Goal: Book appointment/travel/reservation

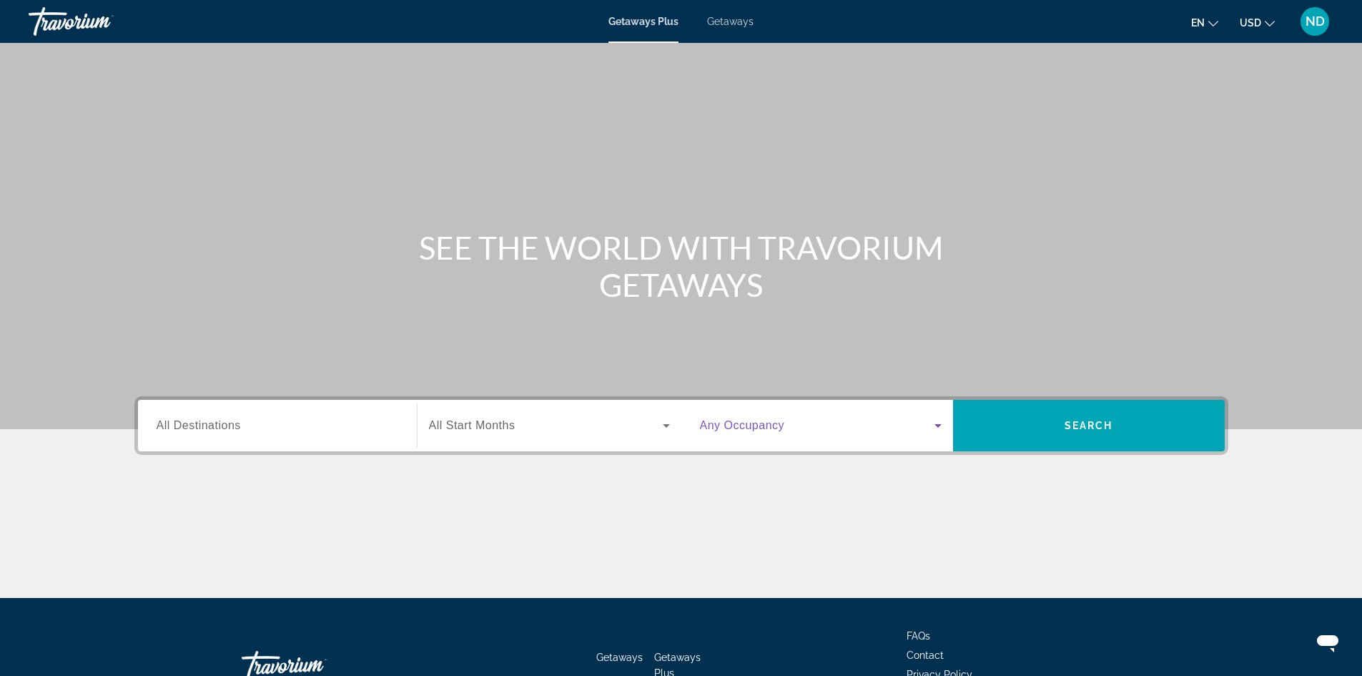
click at [940, 431] on icon "Search widget" at bounding box center [938, 425] width 17 height 17
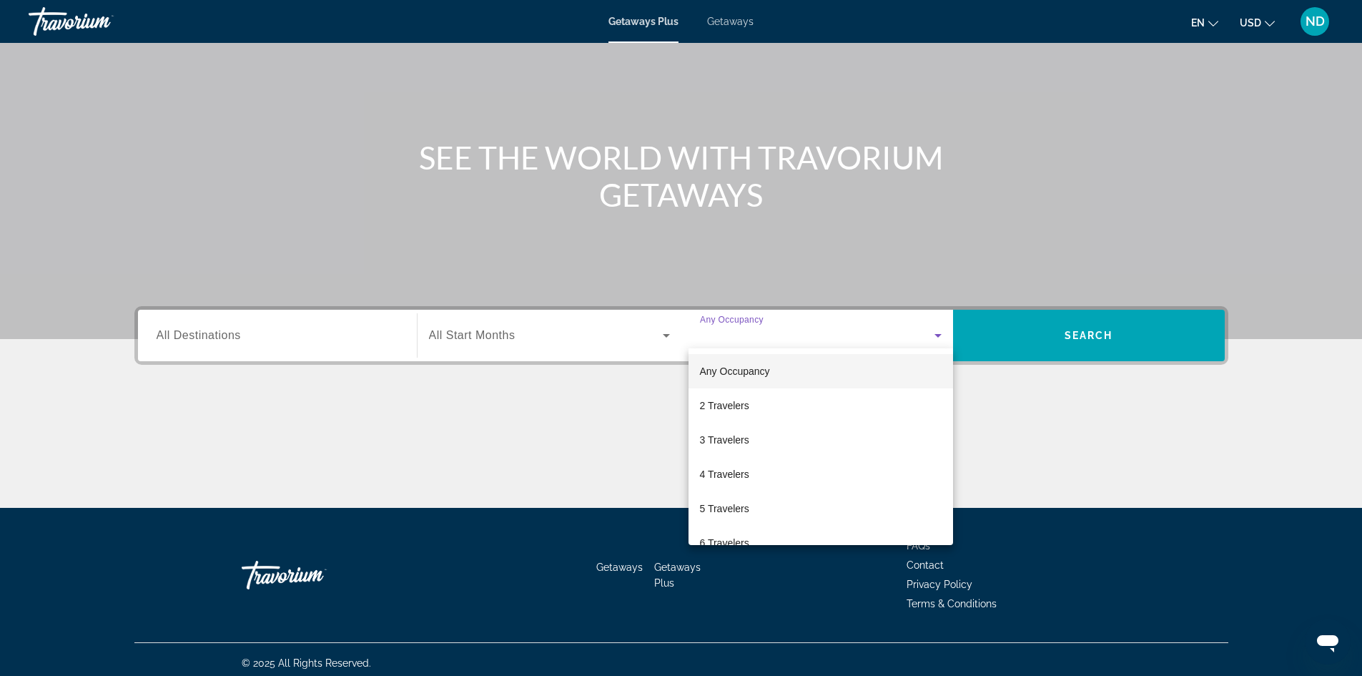
scroll to position [97, 0]
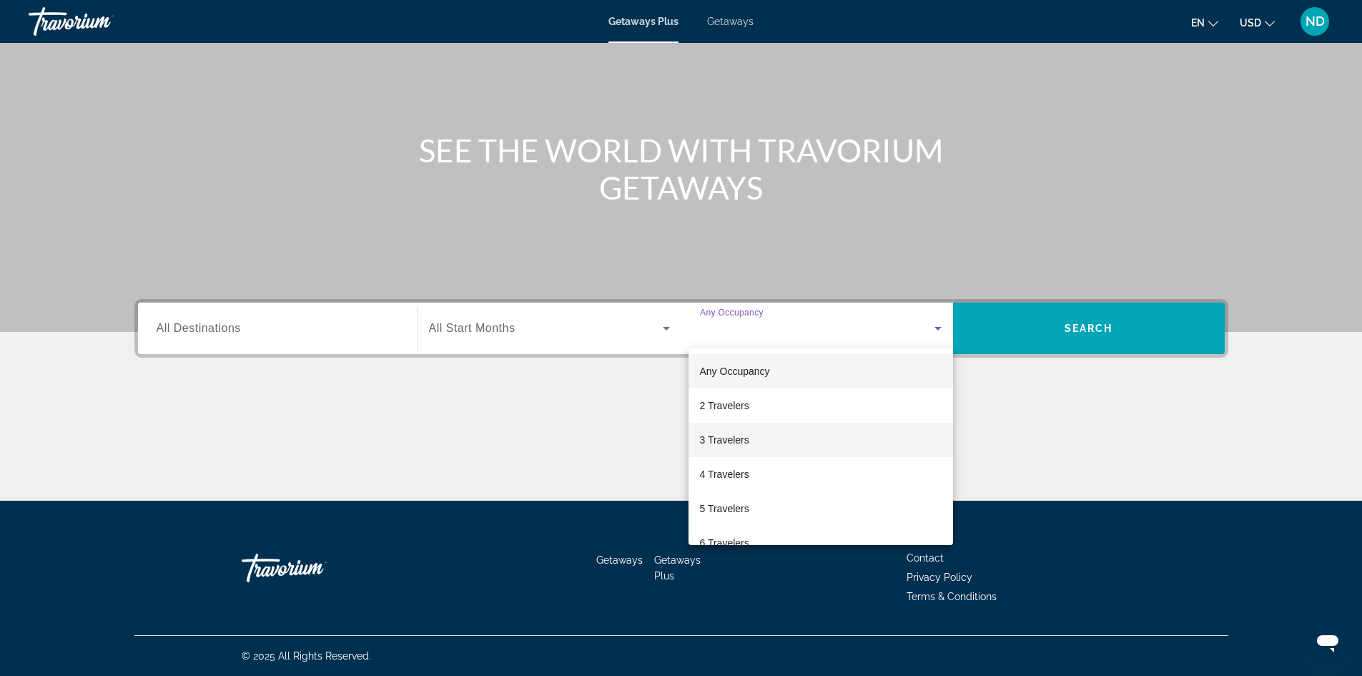
click at [888, 430] on mat-option "3 Travelers" at bounding box center [821, 440] width 265 height 34
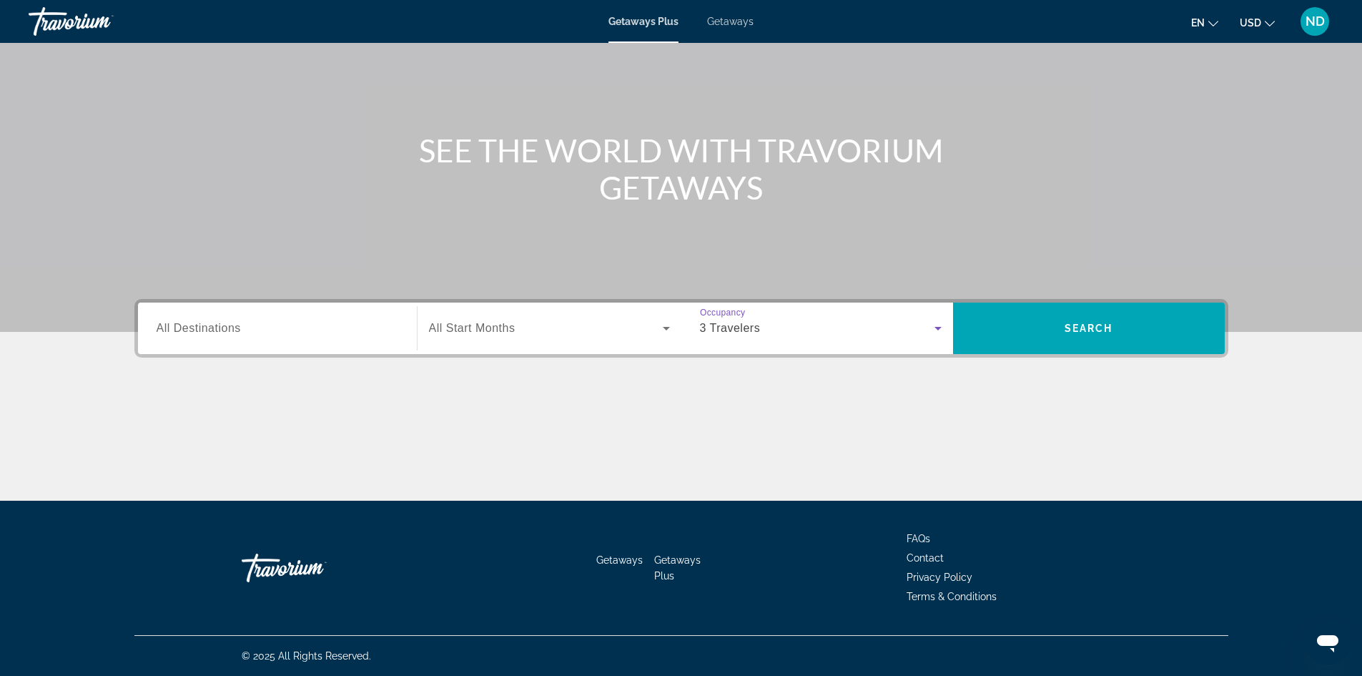
click at [658, 328] on icon "Search widget" at bounding box center [666, 328] width 17 height 17
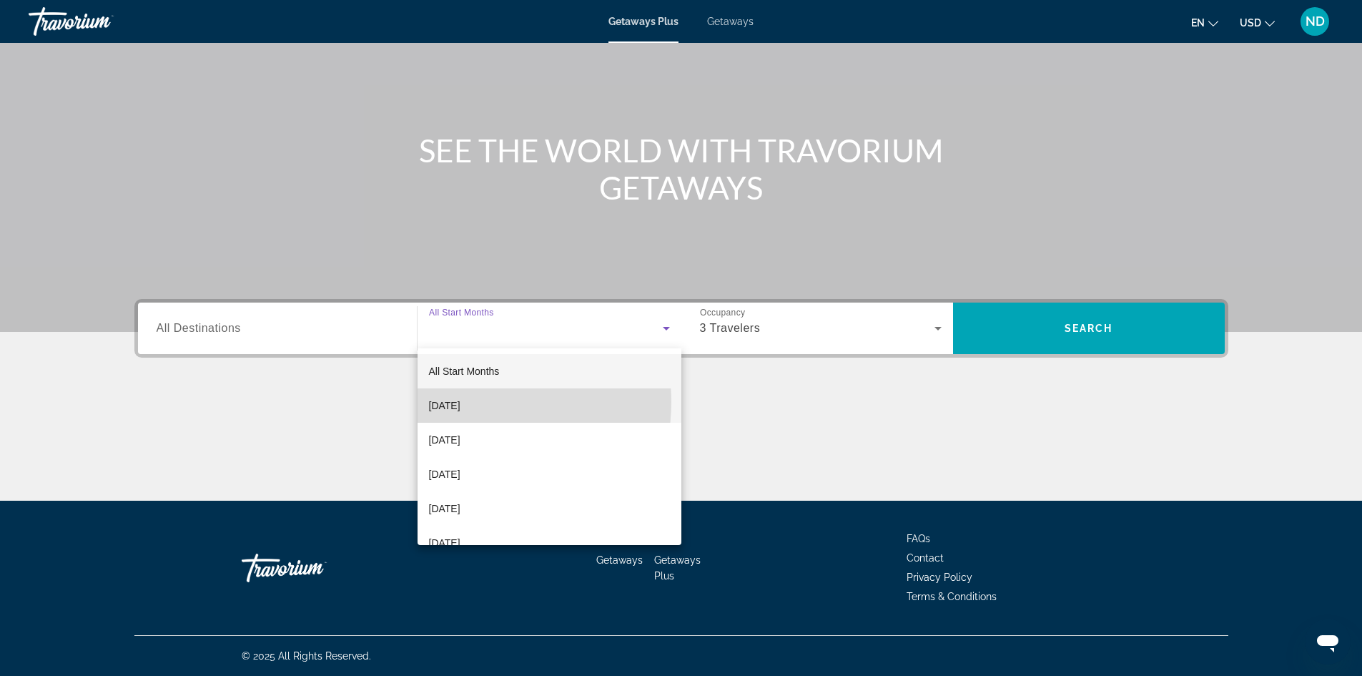
click at [461, 402] on span "[DATE]" at bounding box center [444, 405] width 31 height 17
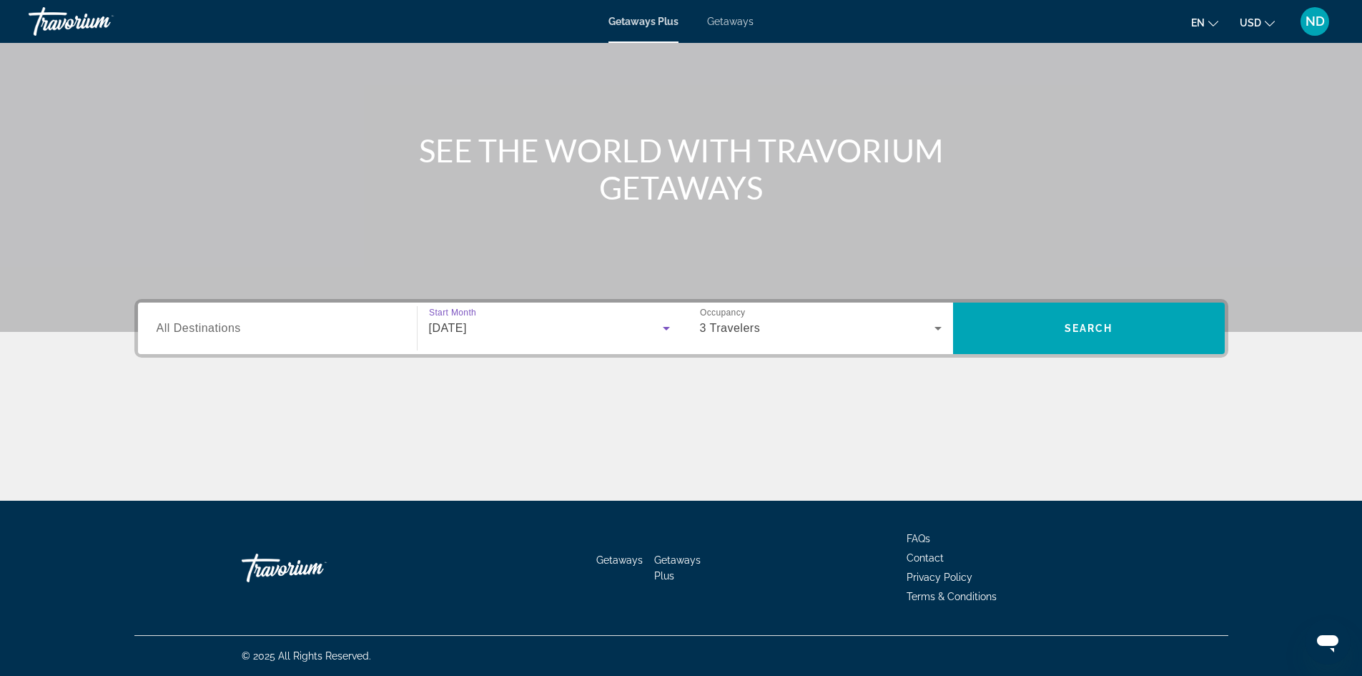
click at [332, 325] on input "Destination All Destinations" at bounding box center [278, 328] width 242 height 17
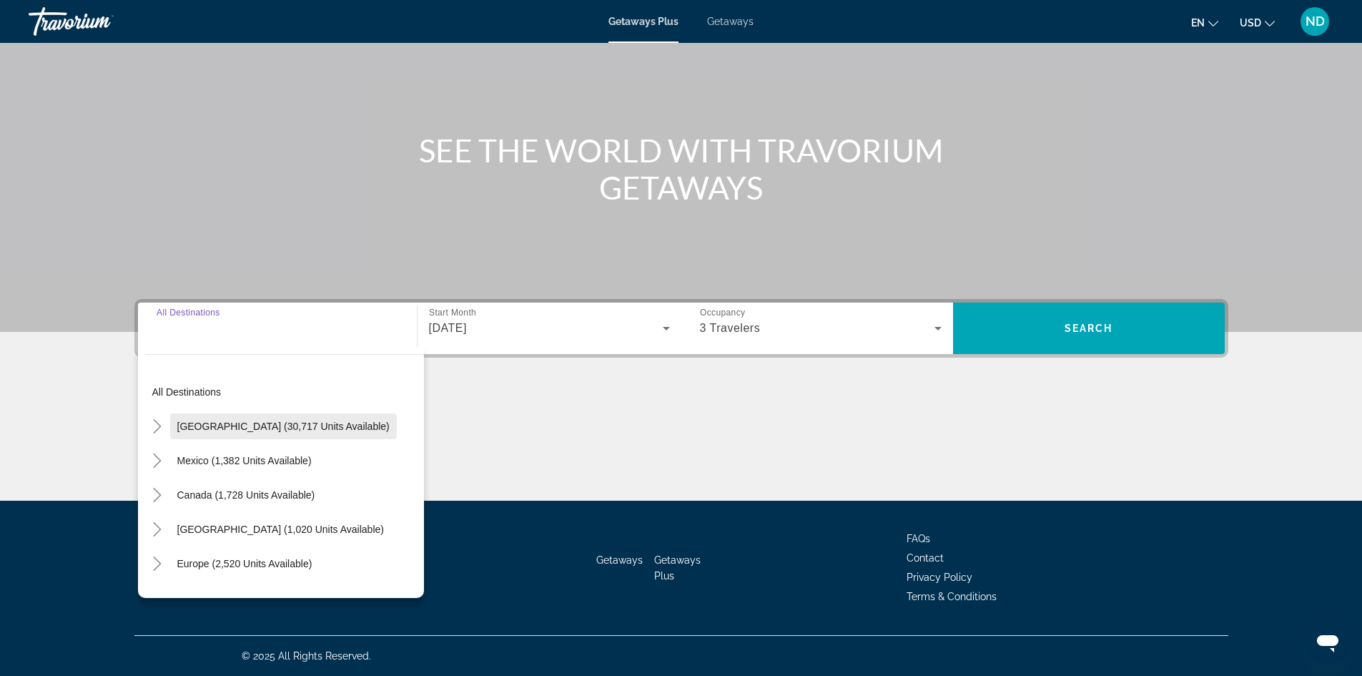
scroll to position [0, 0]
click at [312, 428] on span "[GEOGRAPHIC_DATA] (30,717 units available)" at bounding box center [283, 427] width 212 height 11
type input "**********"
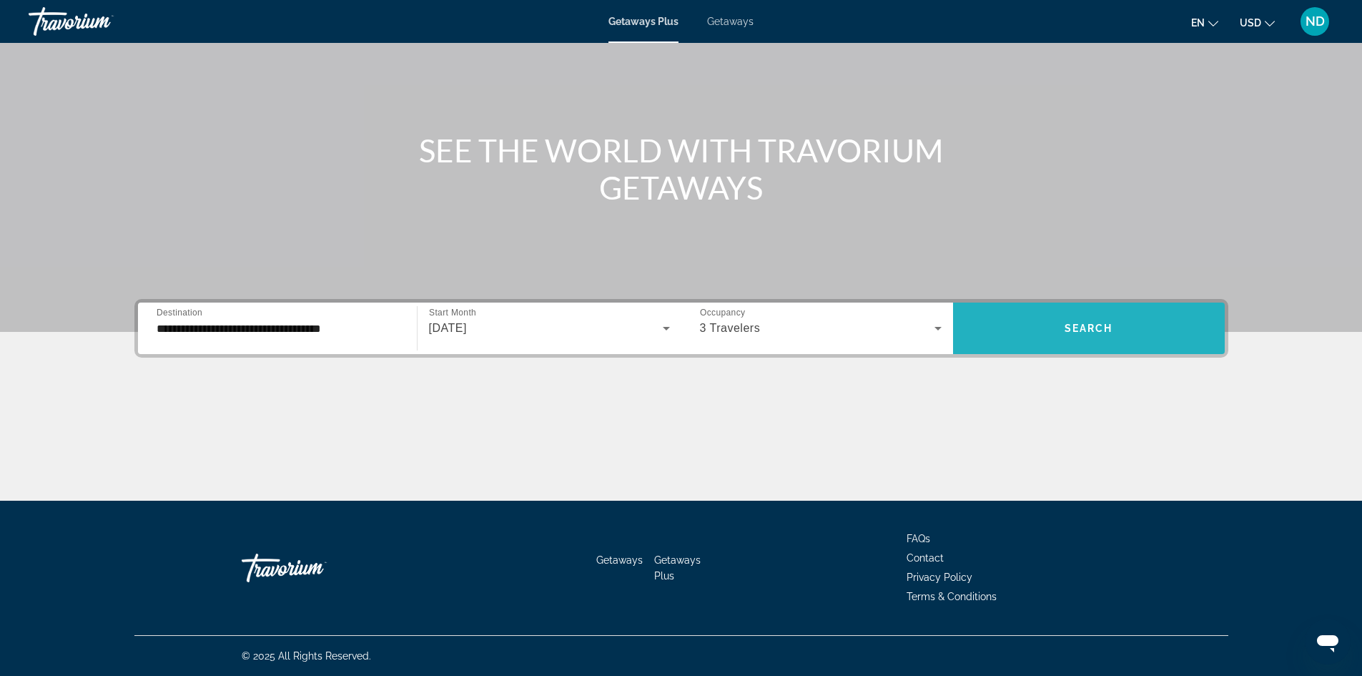
click at [1102, 333] on span "Search" at bounding box center [1089, 328] width 49 height 11
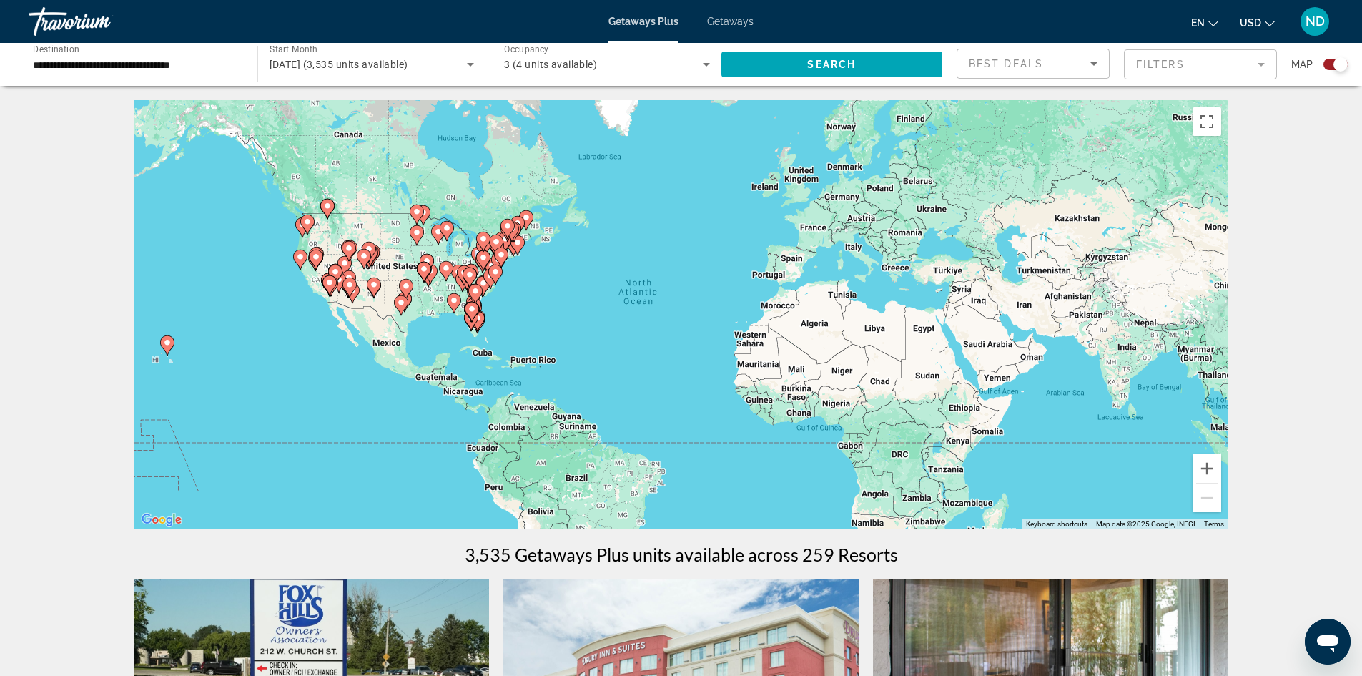
click at [497, 310] on div "To activate drag with keyboard, press Alt + Enter. Once in keyboard drag state,…" at bounding box center [681, 314] width 1094 height 429
click at [456, 301] on image "Main content" at bounding box center [454, 300] width 9 height 9
click at [456, 301] on div "To activate drag with keyboard, press Alt + Enter. Once in keyboard drag state,…" at bounding box center [681, 314] width 1094 height 429
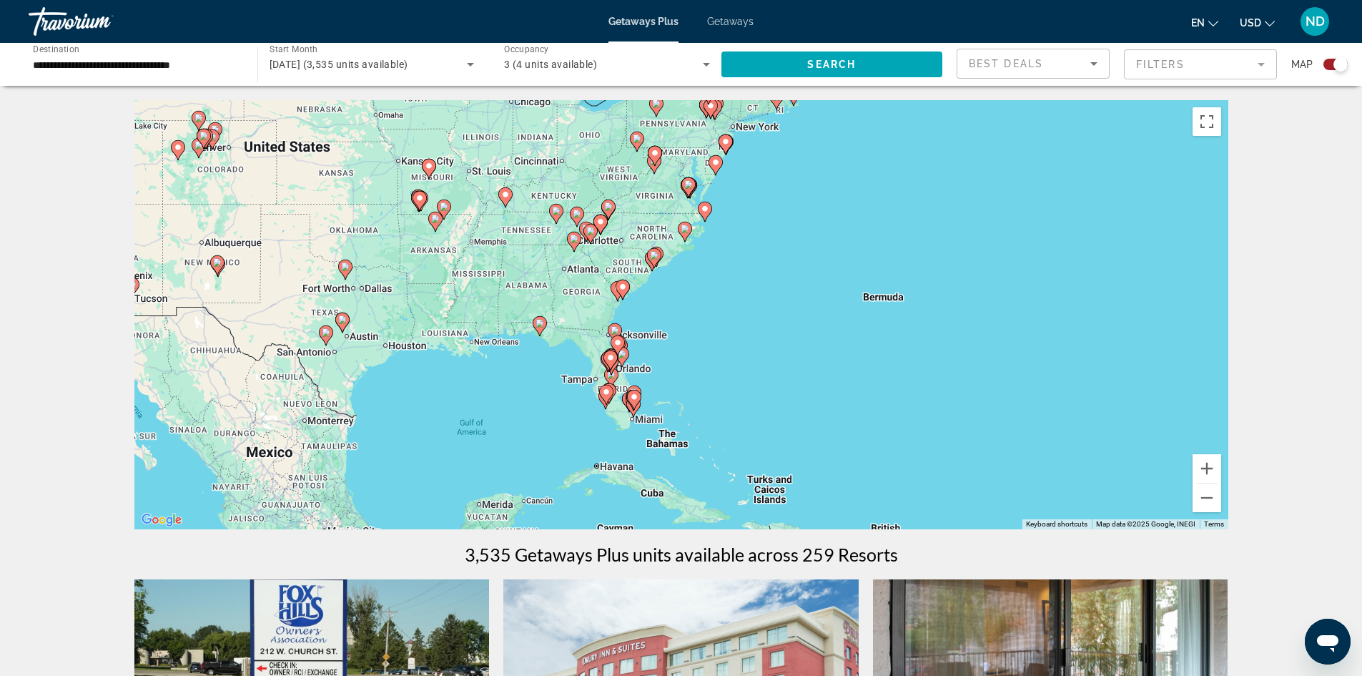
click at [639, 357] on div "To activate drag with keyboard, press Alt + Enter. Once in keyboard drag state,…" at bounding box center [681, 314] width 1094 height 429
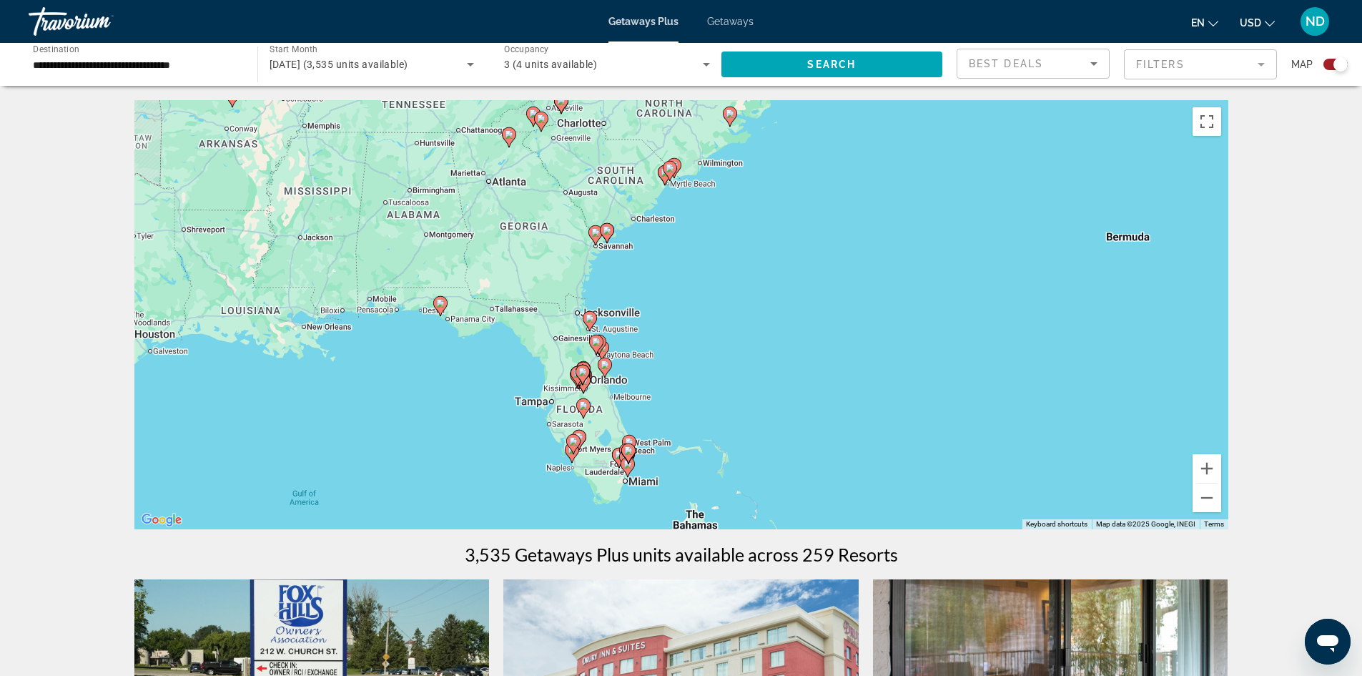
click at [604, 267] on div "To activate drag with keyboard, press Alt + Enter. Once in keyboard drag state,…" at bounding box center [681, 314] width 1094 height 429
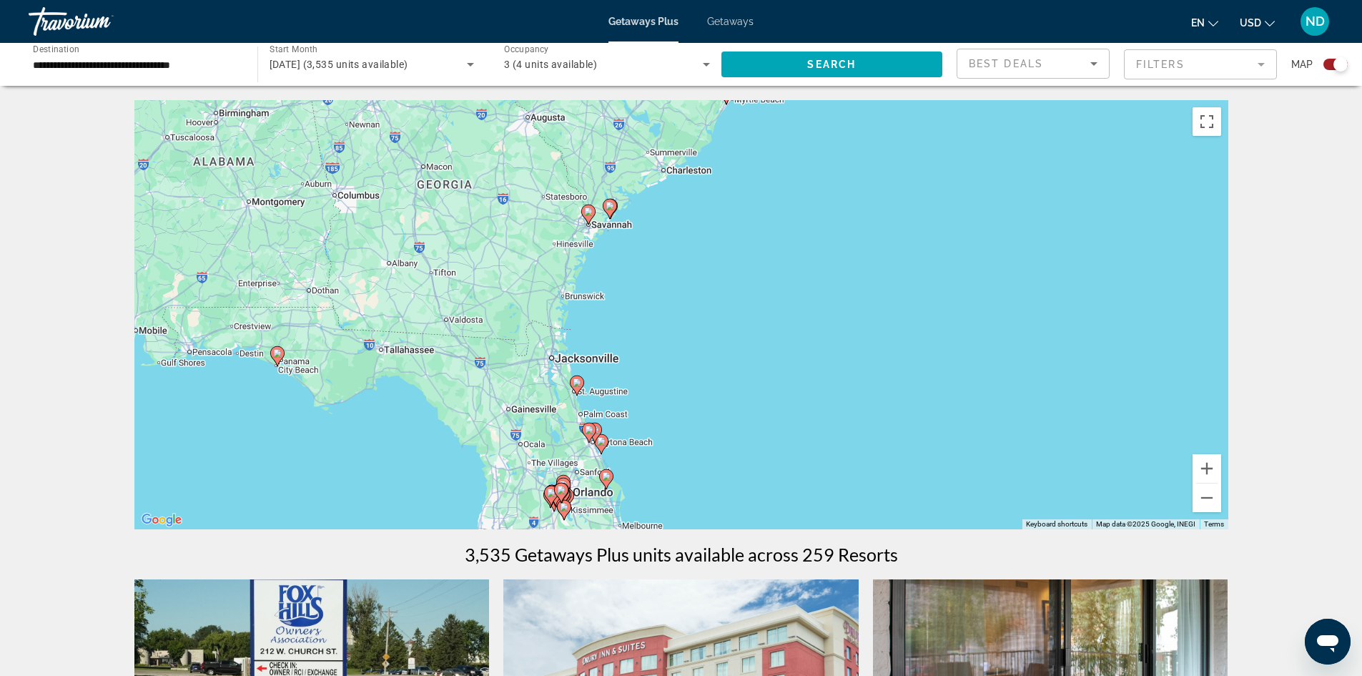
click at [603, 249] on div "To activate drag with keyboard, press Alt + Enter. Once in keyboard drag state,…" at bounding box center [681, 314] width 1094 height 429
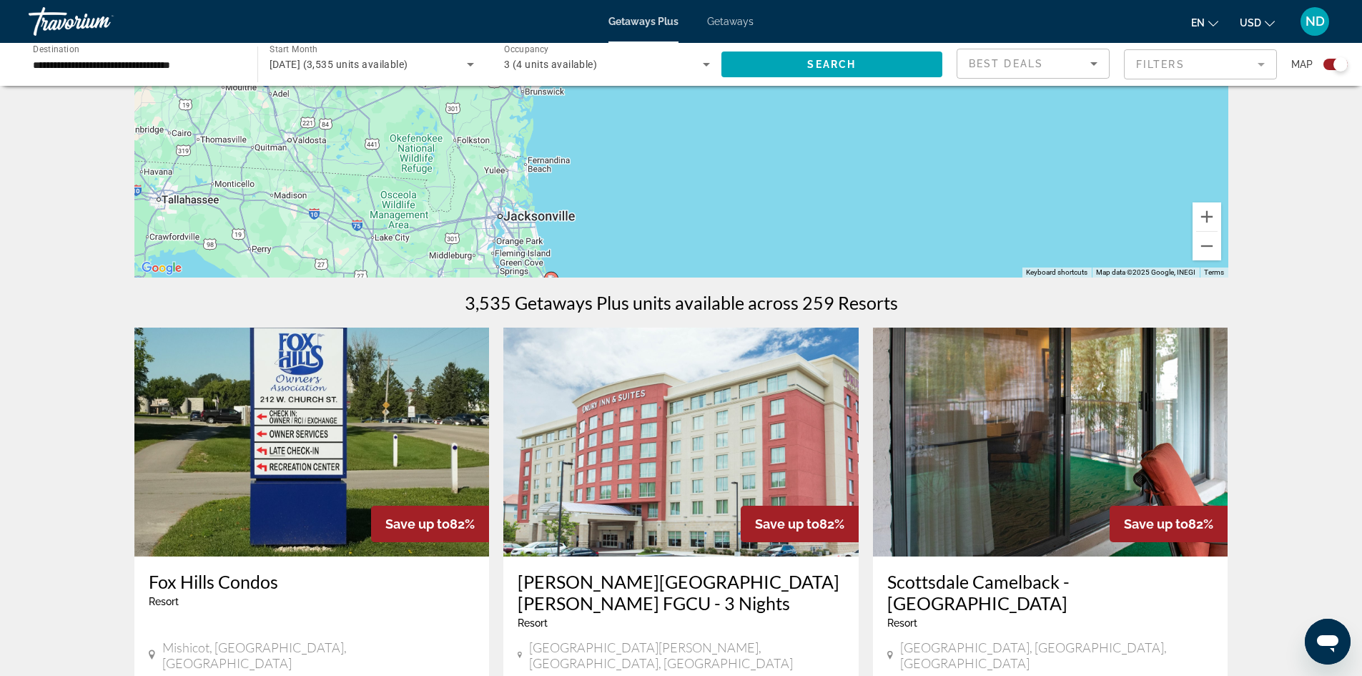
scroll to position [72, 0]
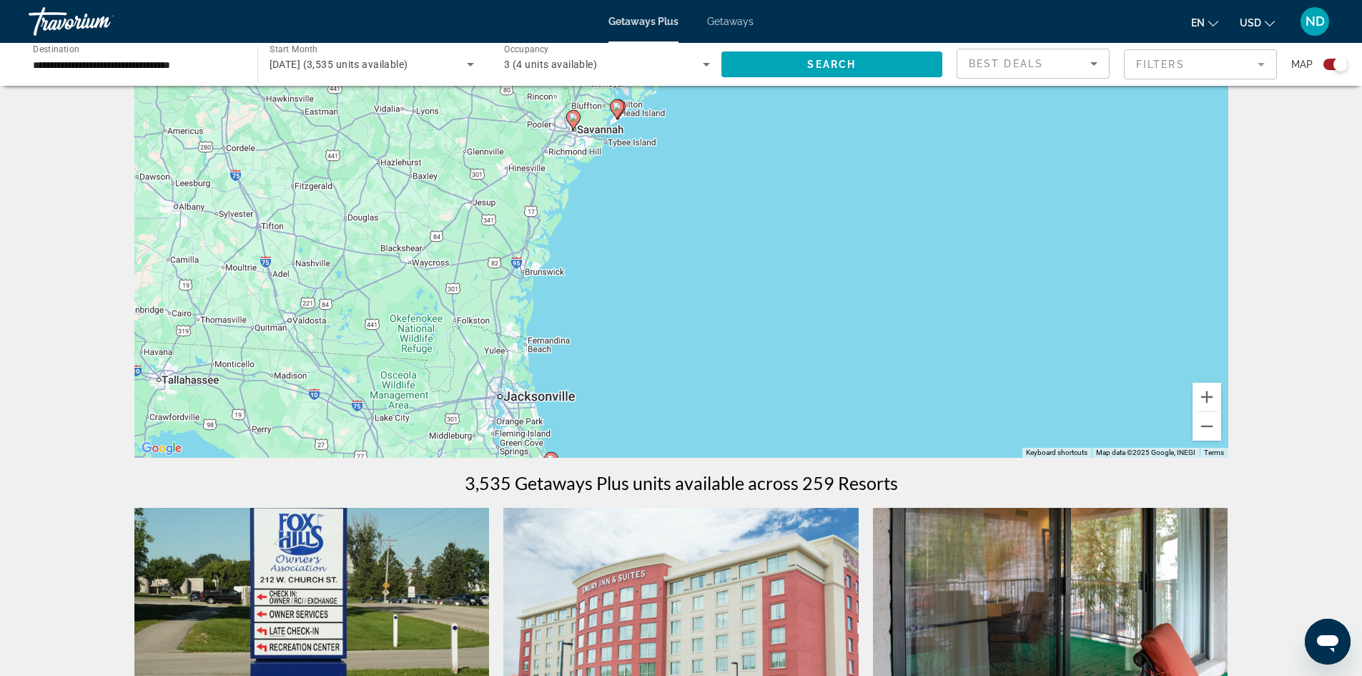
click at [1093, 59] on icon "Sort by" at bounding box center [1094, 63] width 17 height 17
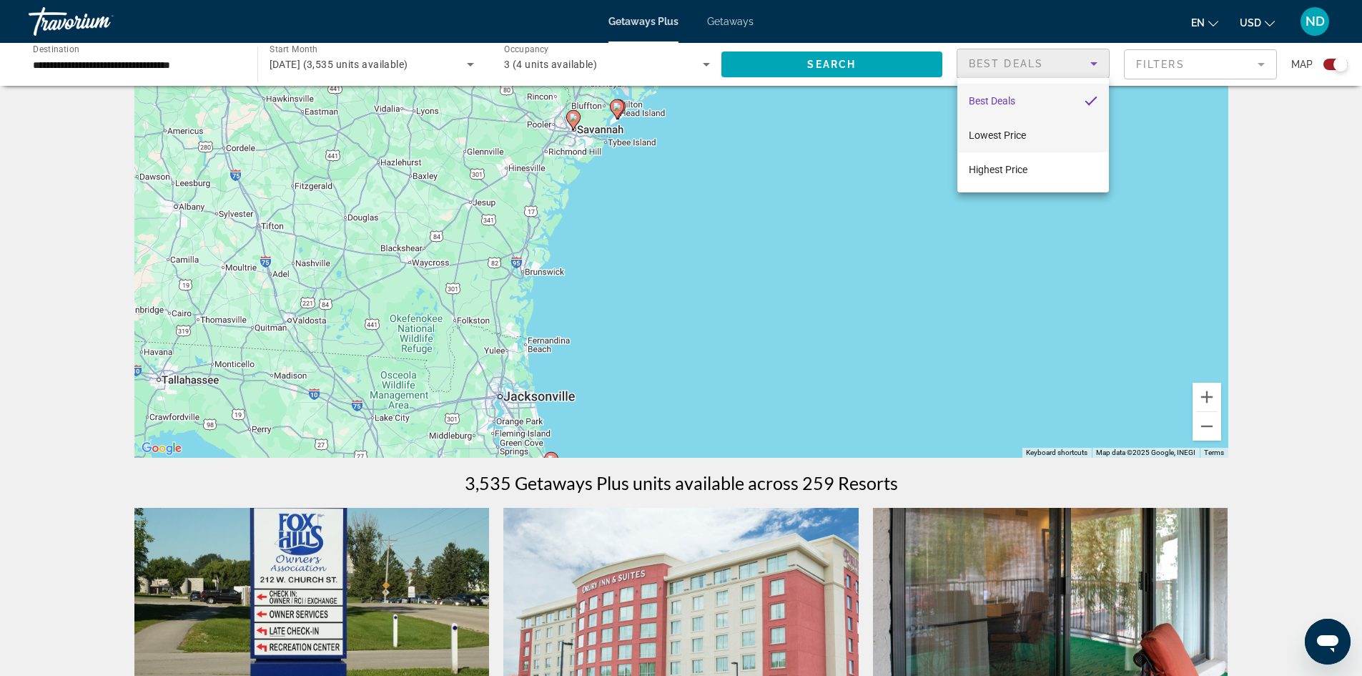
click at [999, 139] on span "Lowest Price" at bounding box center [997, 134] width 57 height 11
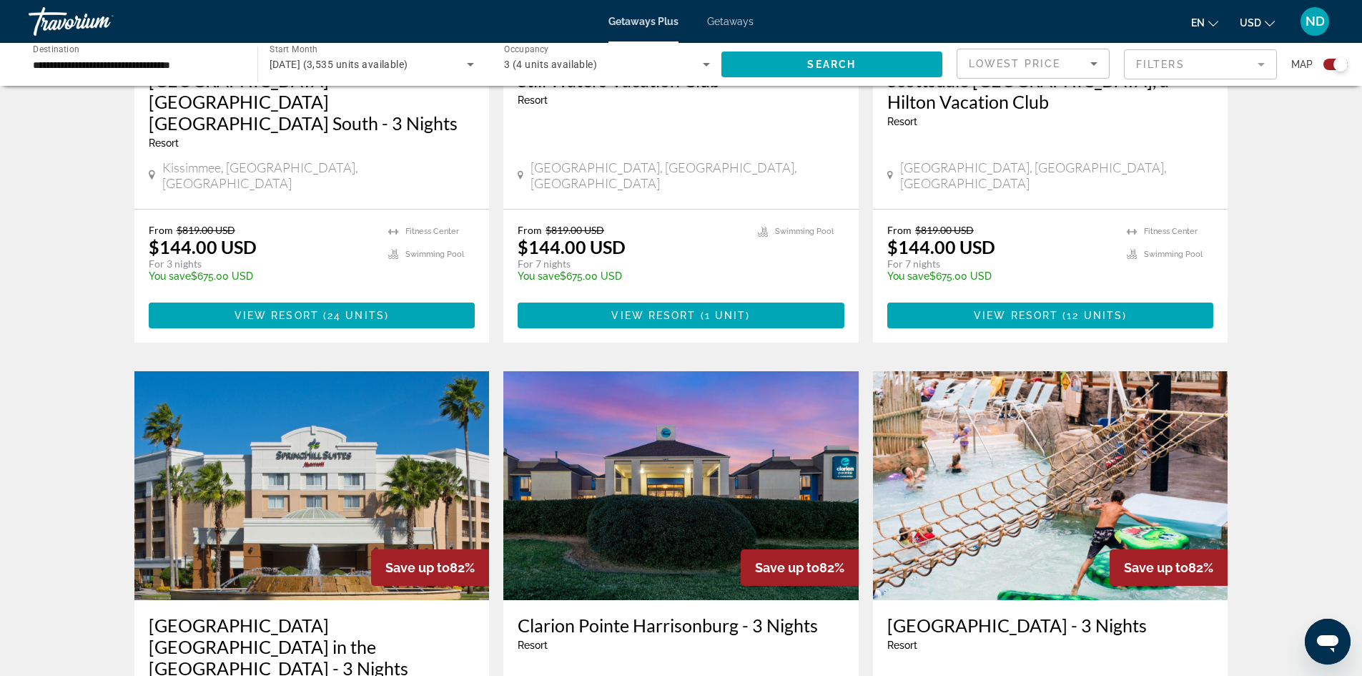
scroll to position [1430, 0]
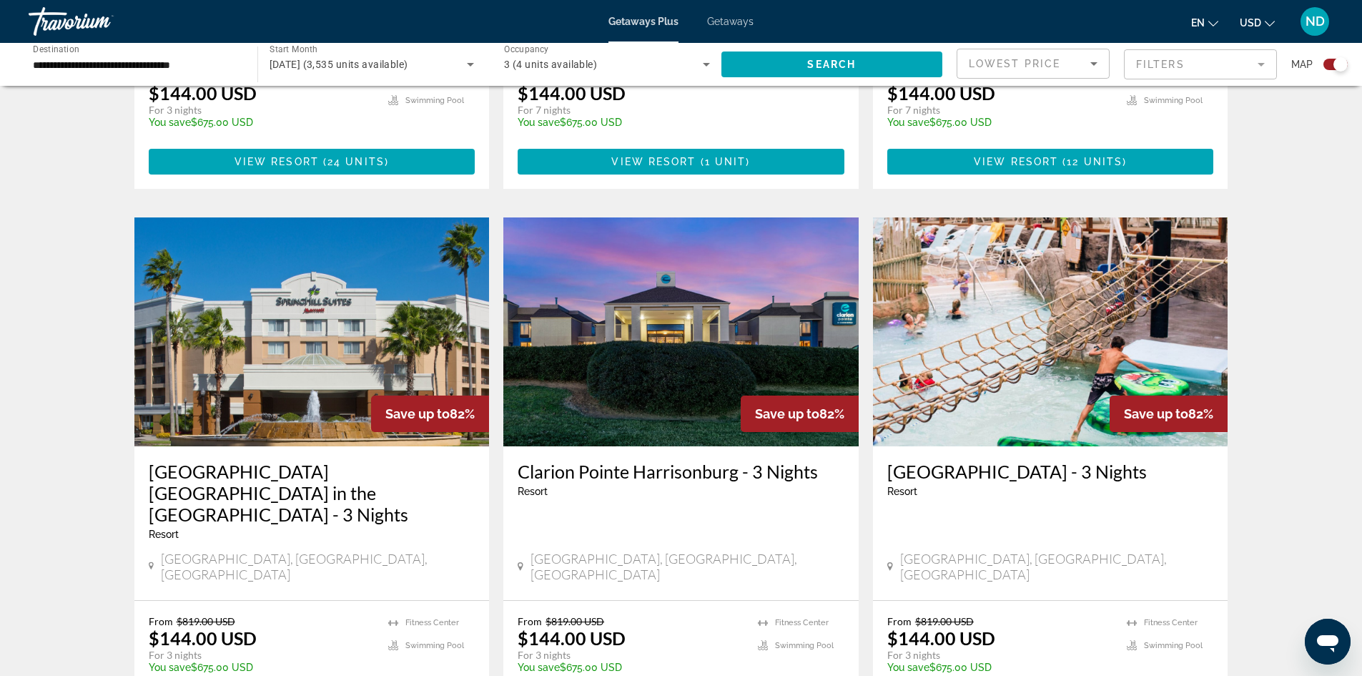
click at [1033, 461] on h3 "[GEOGRAPHIC_DATA] - 3 Nights" at bounding box center [1050, 471] width 327 height 21
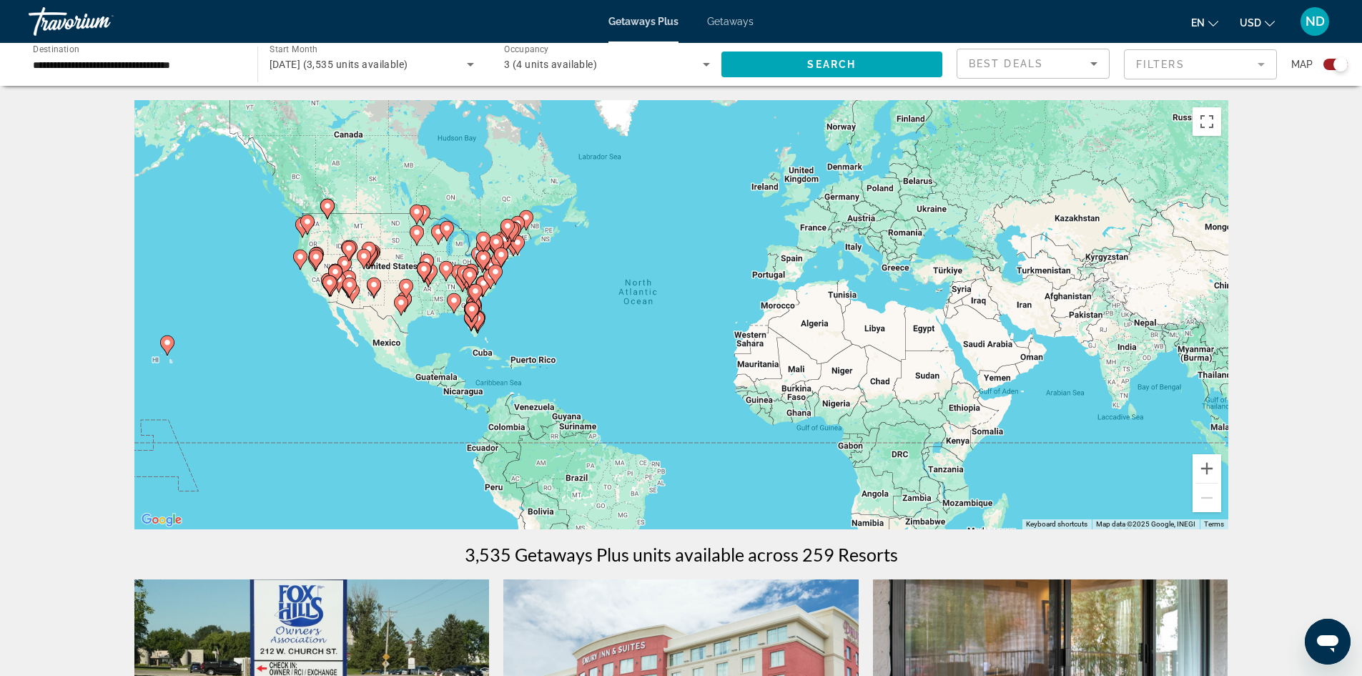
click at [488, 260] on icon "Main content" at bounding box center [482, 260] width 13 height 19
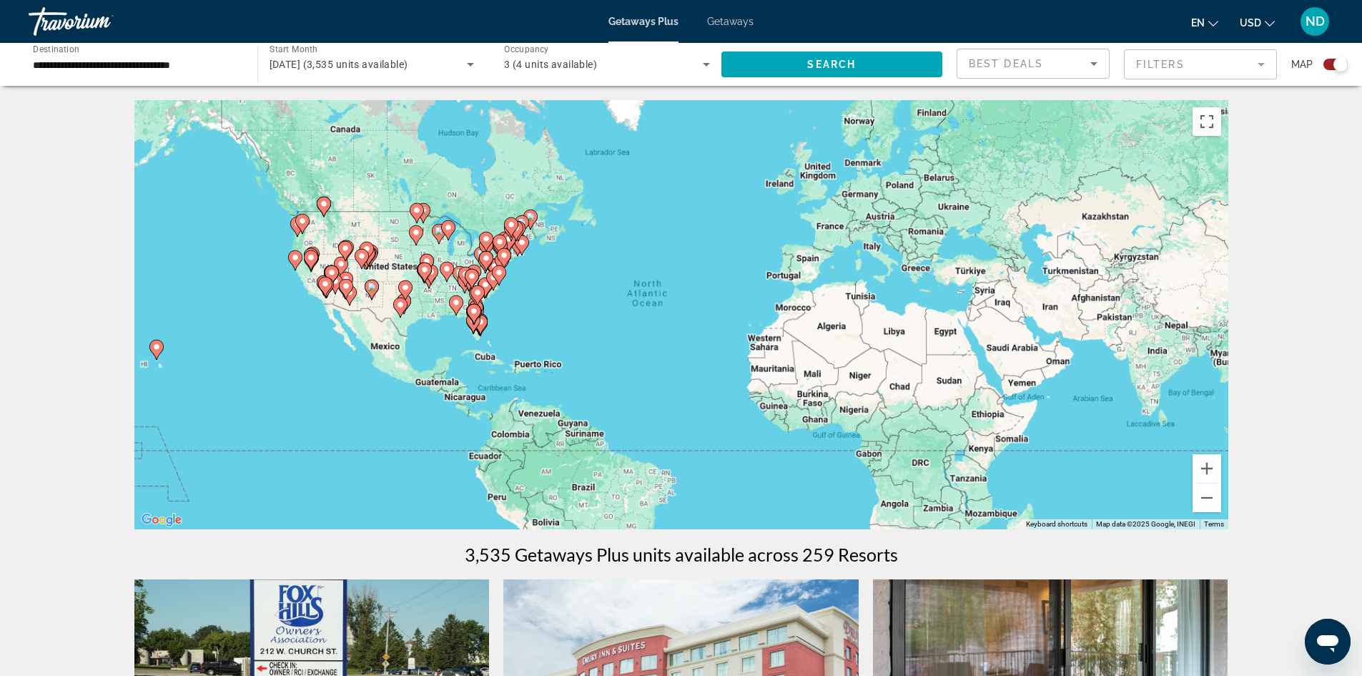
click at [488, 260] on div "To activate drag with keyboard, press Alt + Enter. Once in keyboard drag state,…" at bounding box center [681, 314] width 1094 height 429
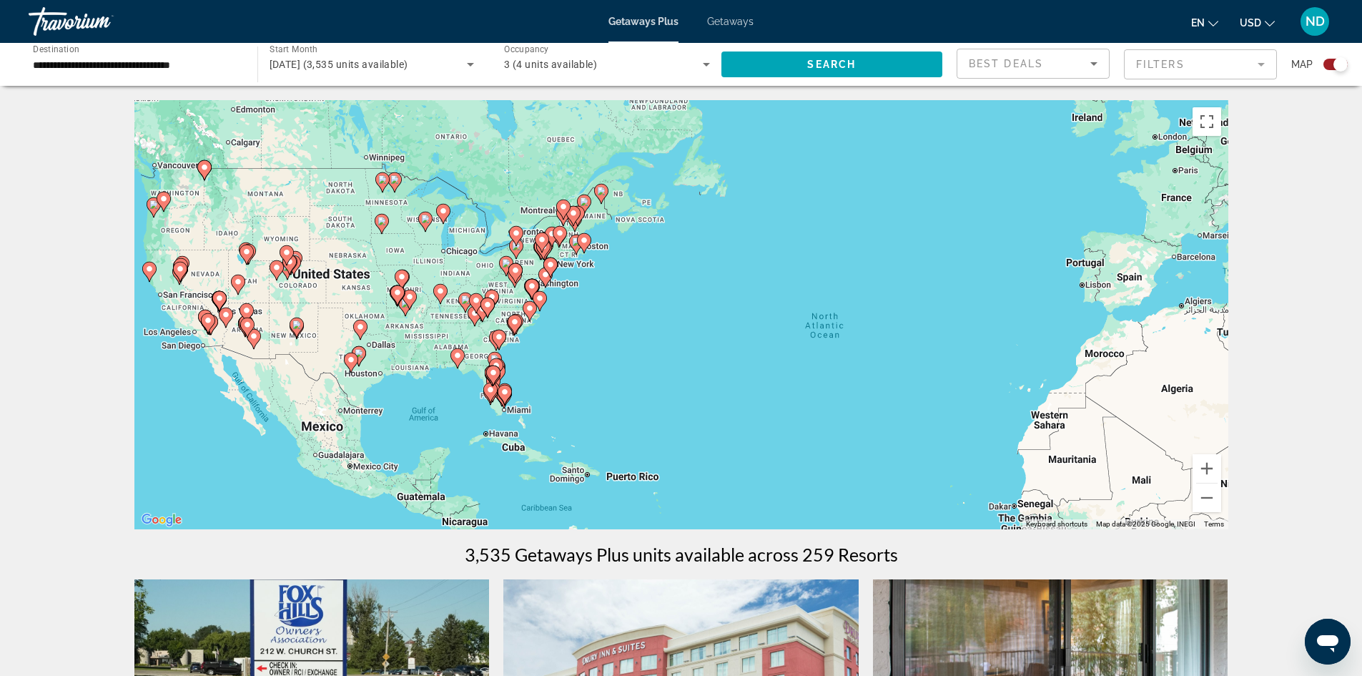
click at [502, 267] on icon "Main content" at bounding box center [505, 266] width 13 height 19
click at [502, 267] on div "To activate drag with keyboard, press Alt + Enter. Once in keyboard drag state,…" at bounding box center [681, 314] width 1094 height 429
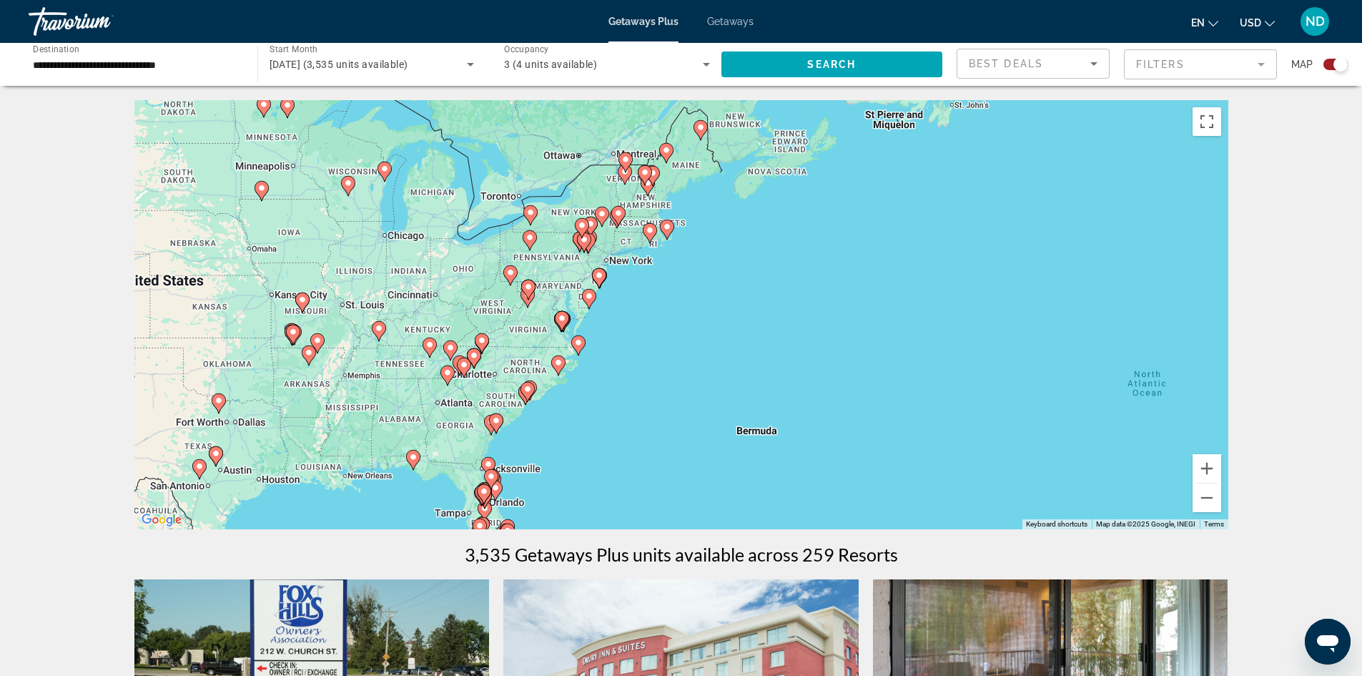
click at [531, 215] on image "Main content" at bounding box center [530, 212] width 9 height 9
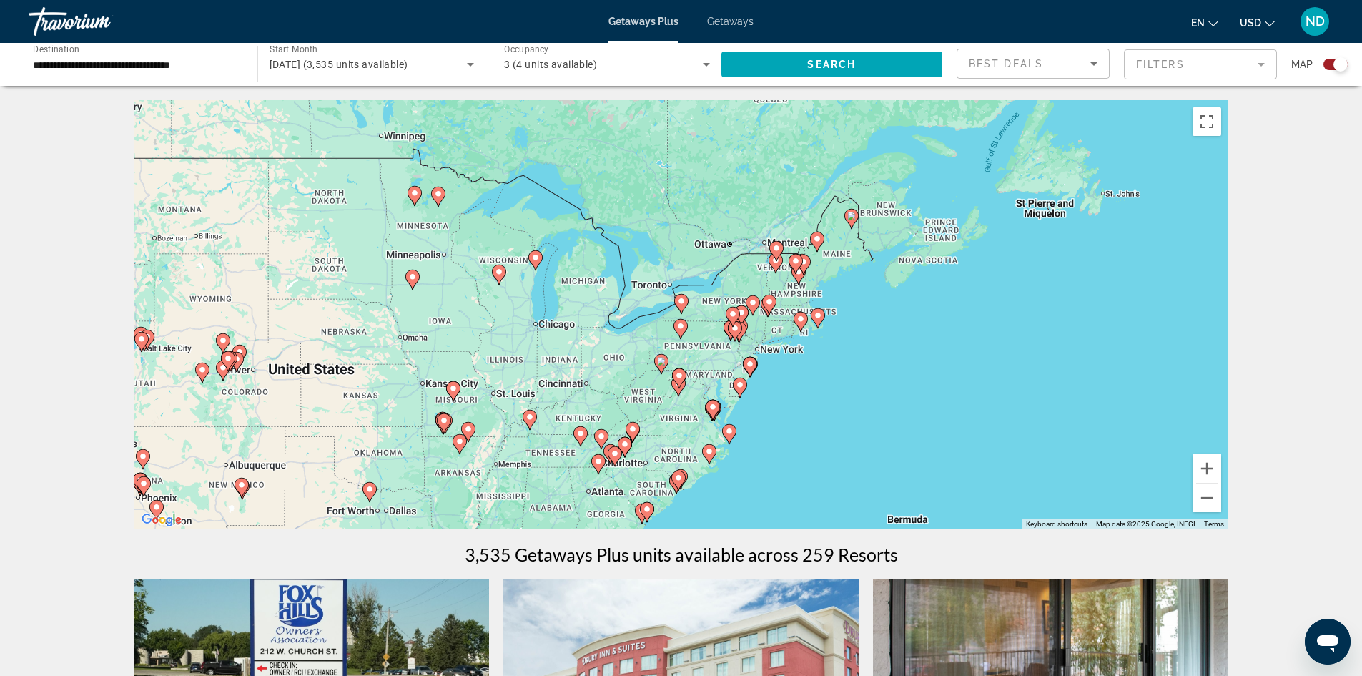
click at [698, 331] on div "To activate drag with keyboard, press Alt + Enter. Once in keyboard drag state,…" at bounding box center [681, 314] width 1094 height 429
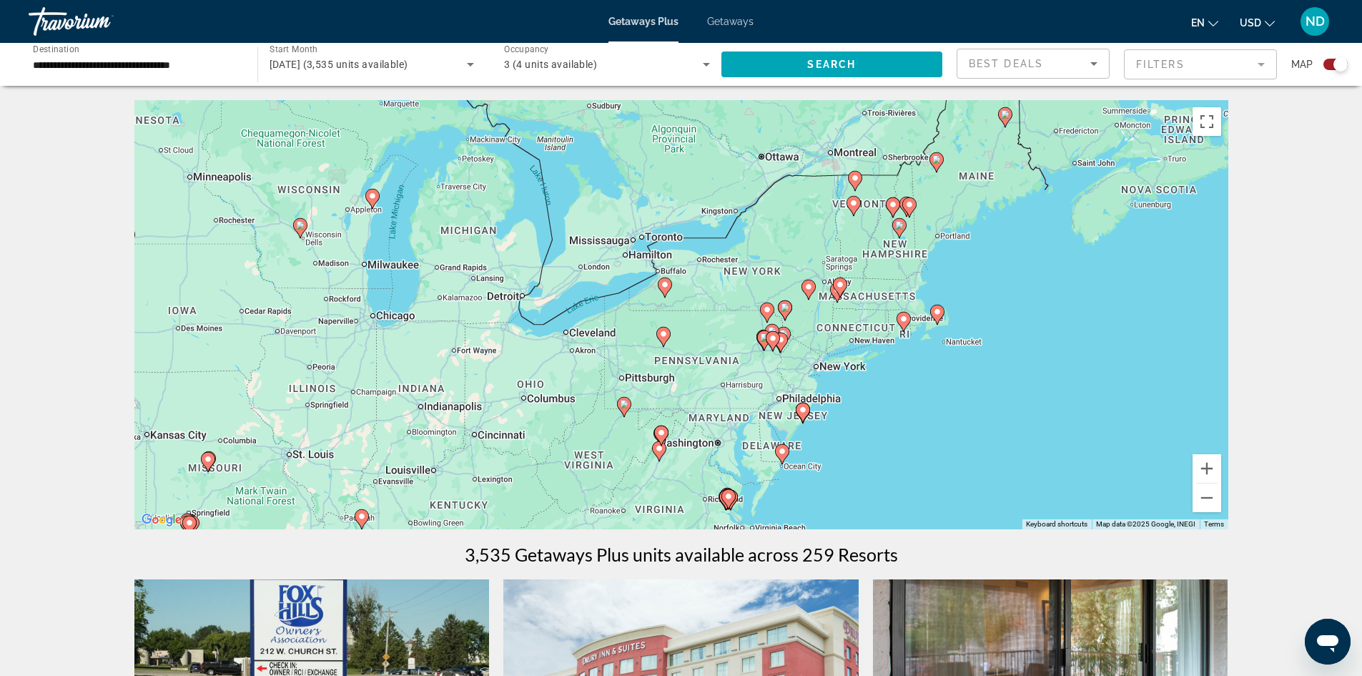
click at [701, 325] on div "To activate drag with keyboard, press Alt + Enter. Once in keyboard drag state,…" at bounding box center [681, 314] width 1094 height 429
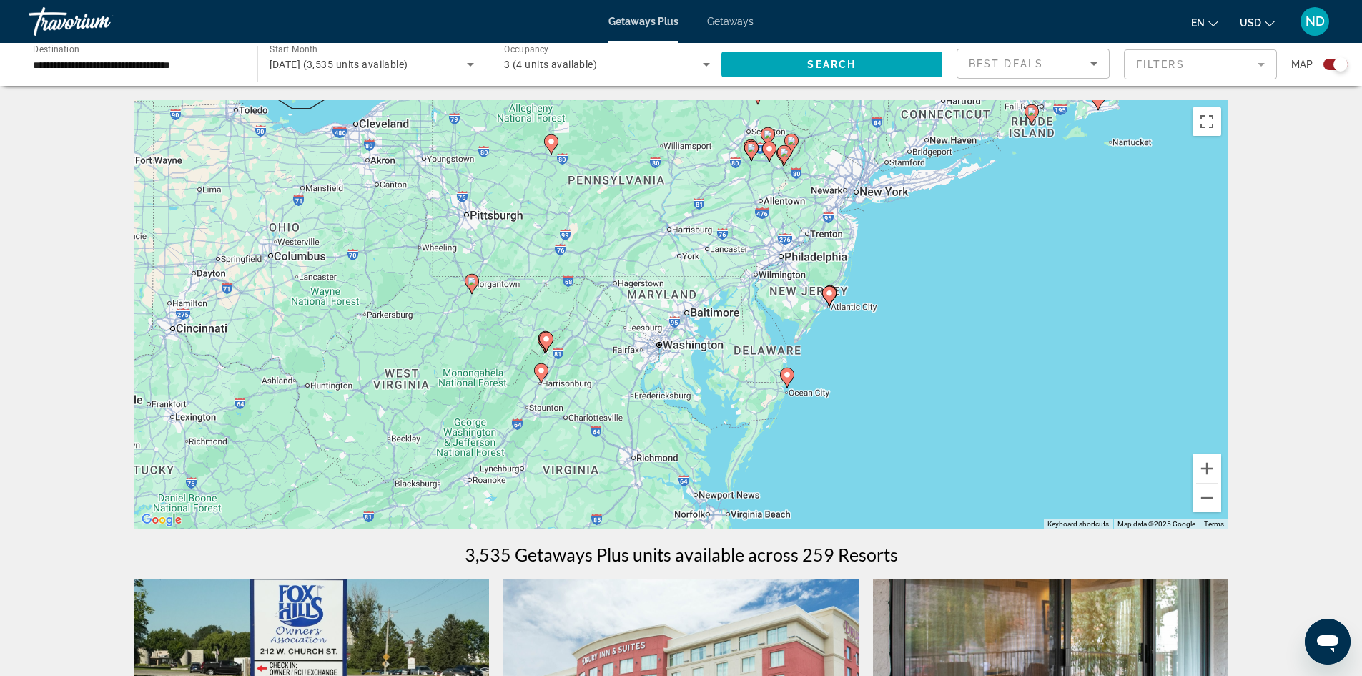
drag, startPoint x: 664, startPoint y: 388, endPoint x: 630, endPoint y: 237, distance: 153.9
click at [630, 237] on div "To activate drag with keyboard, press Alt + Enter. Once in keyboard drag state,…" at bounding box center [681, 314] width 1094 height 429
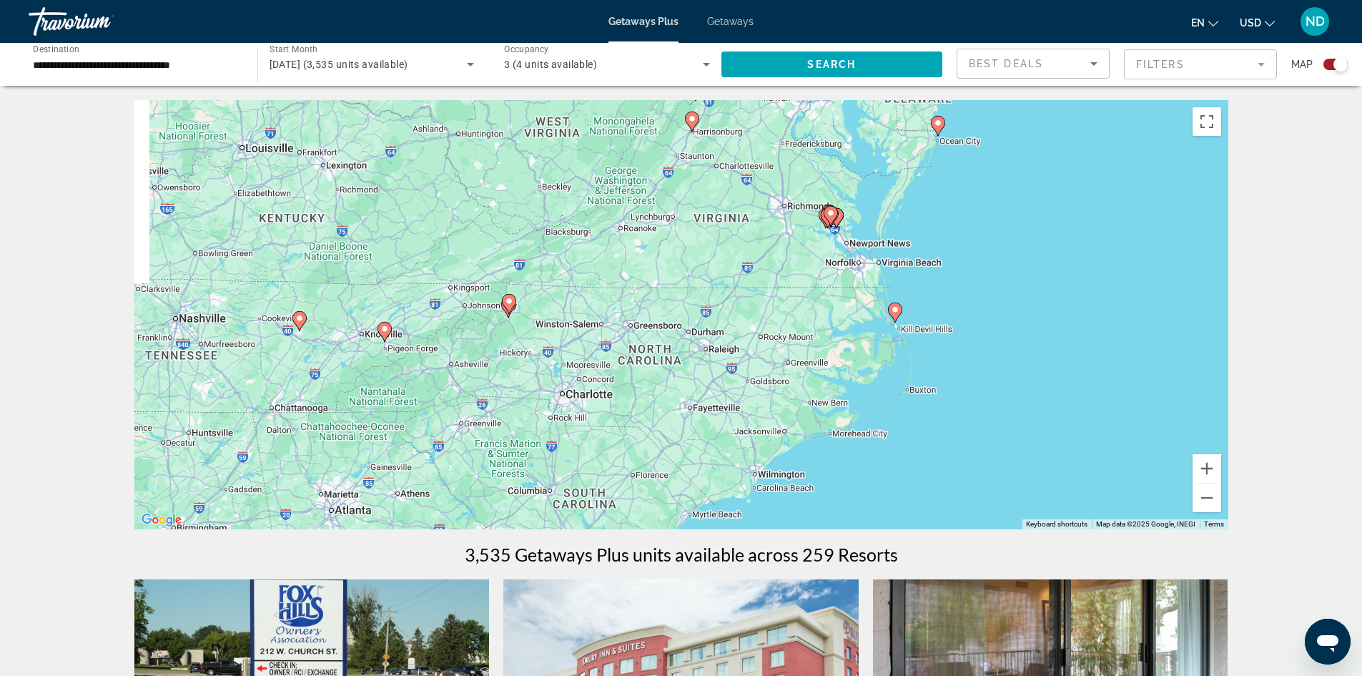
drag, startPoint x: 699, startPoint y: 395, endPoint x: 850, endPoint y: 142, distance: 295.3
click at [850, 142] on div "To activate drag with keyboard, press Alt + Enter. Once in keyboard drag state,…" at bounding box center [681, 314] width 1094 height 429
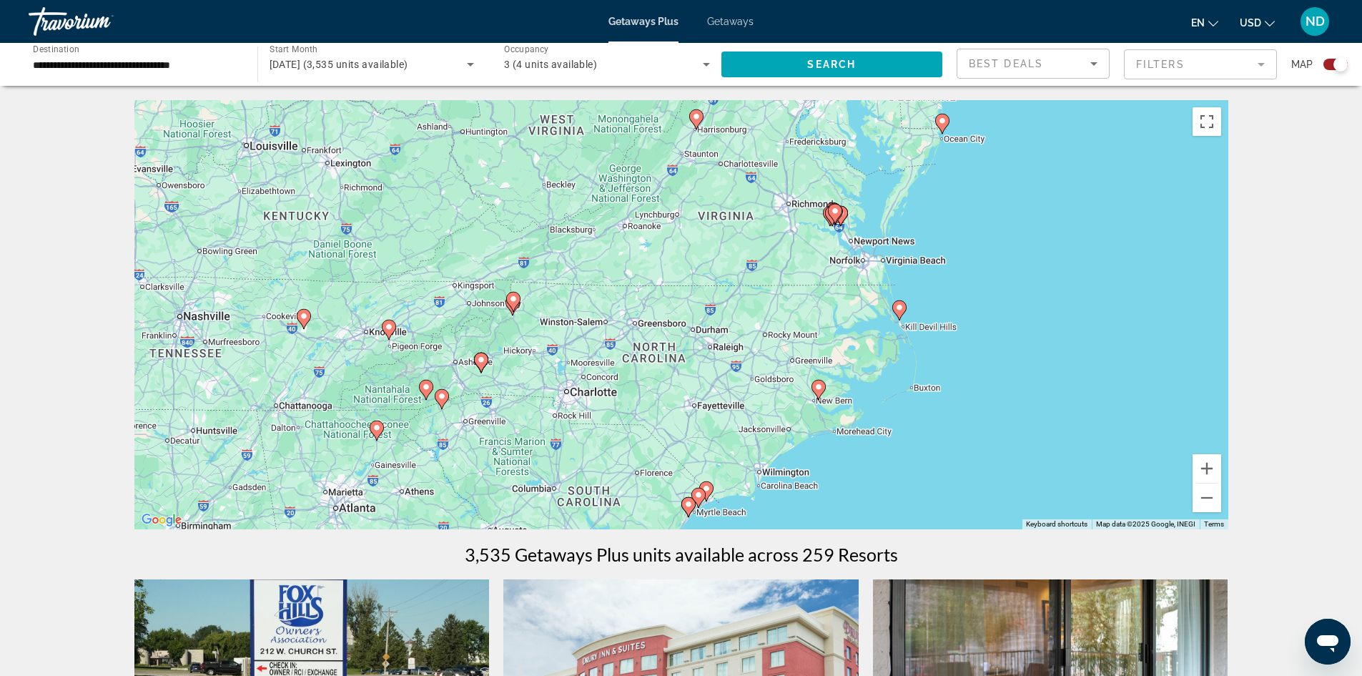
click at [490, 310] on div "To activate drag with keyboard, press Alt + Enter. Once in keyboard drag state,…" at bounding box center [681, 314] width 1094 height 429
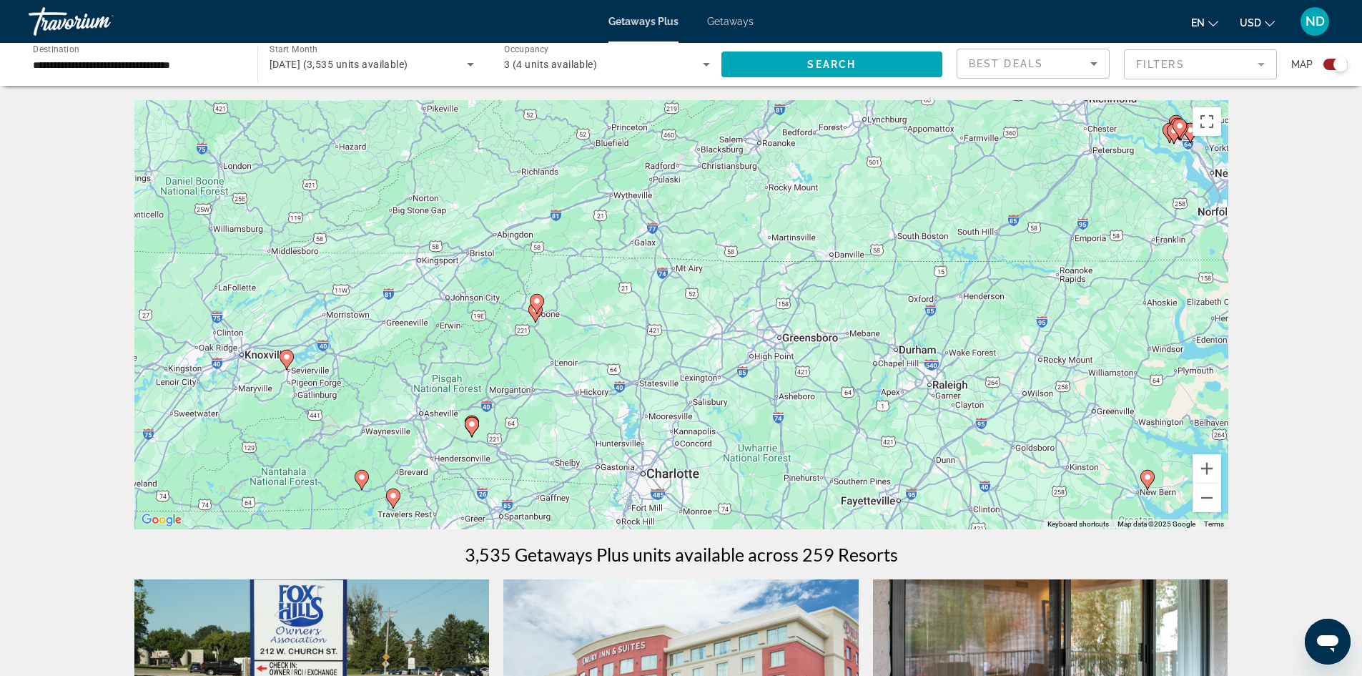
click at [523, 324] on div "To activate drag with keyboard, press Alt + Enter. Once in keyboard drag state,…" at bounding box center [681, 314] width 1094 height 429
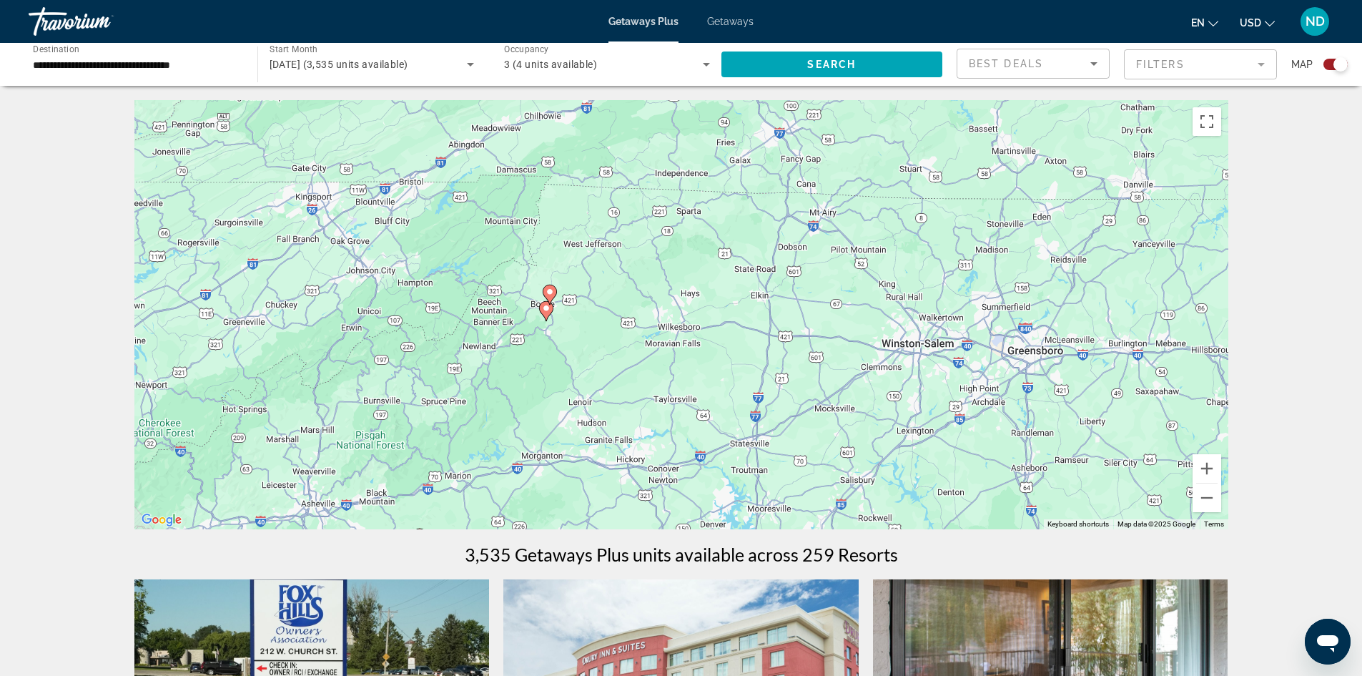
click at [543, 306] on image "Main content" at bounding box center [546, 308] width 9 height 9
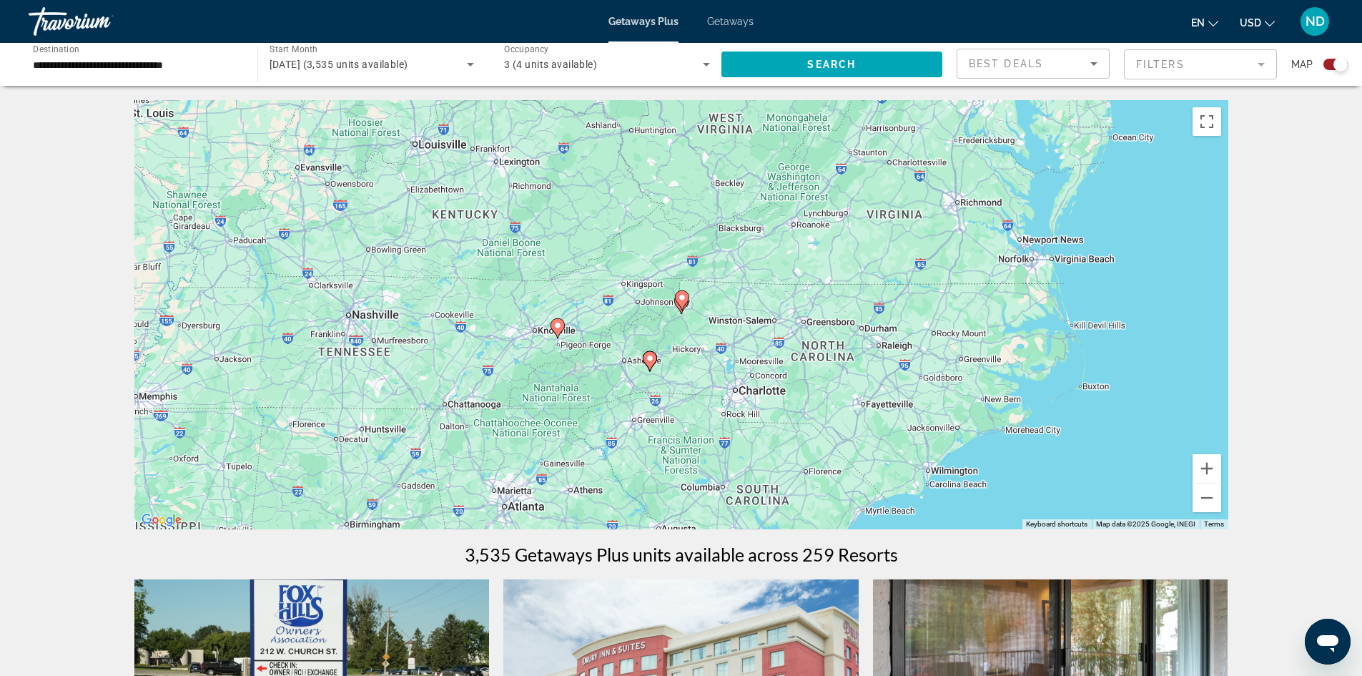
click at [686, 301] on image "Main content" at bounding box center [682, 297] width 9 height 9
type input "**********"
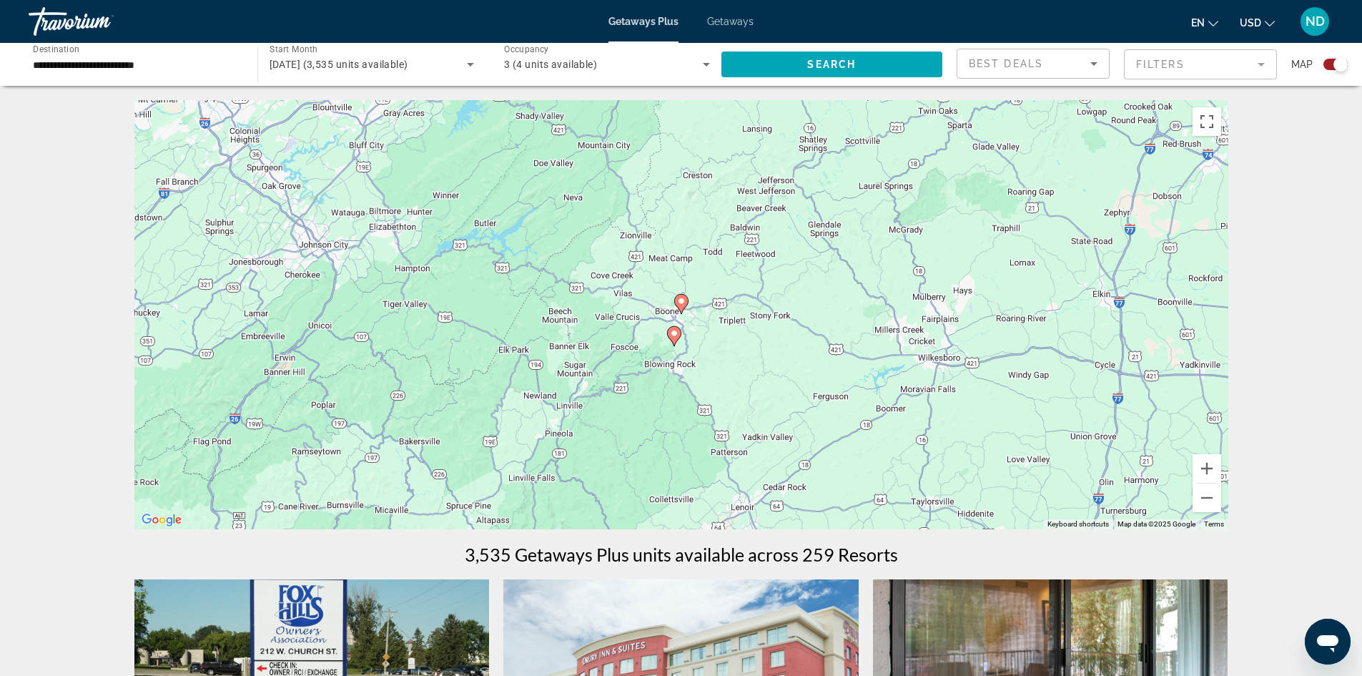
click at [683, 304] on image "Main content" at bounding box center [681, 301] width 9 height 9
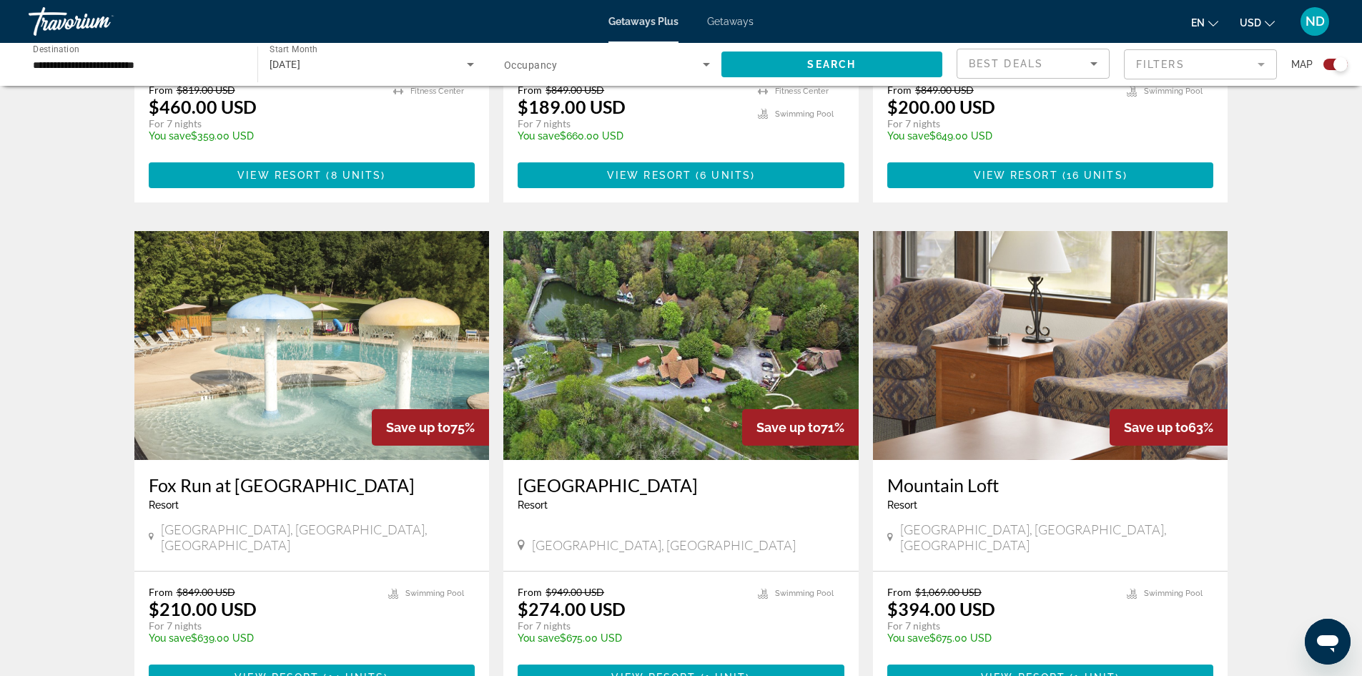
scroll to position [1001, 0]
